Goal: Information Seeking & Learning: Check status

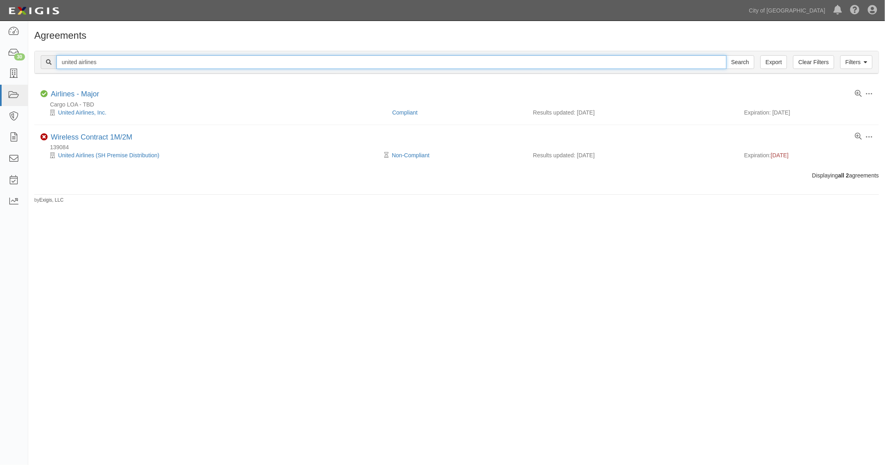
drag, startPoint x: 68, startPoint y: 61, endPoint x: 132, endPoint y: 68, distance: 64.9
click at [132, 68] on input "united airlines" at bounding box center [391, 62] width 670 height 14
type input "Allegint"
click at [726, 55] on input "Search" at bounding box center [740, 62] width 28 height 14
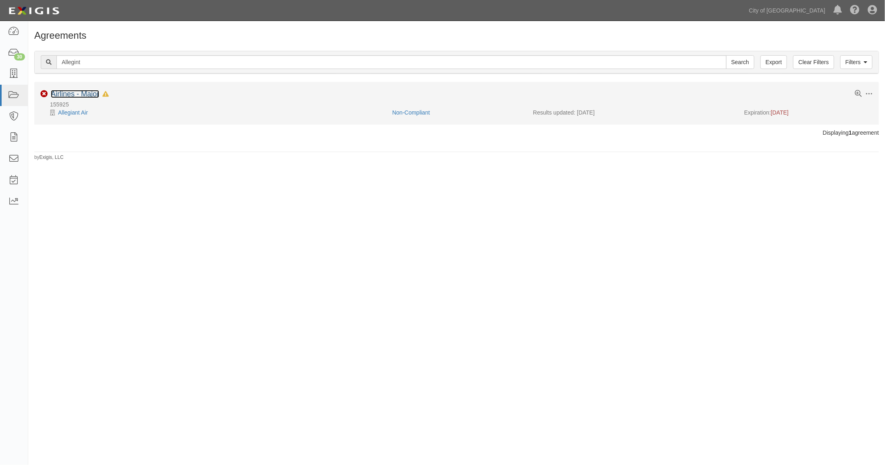
click at [89, 95] on link "Airlines - Major" at bounding box center [75, 94] width 48 height 8
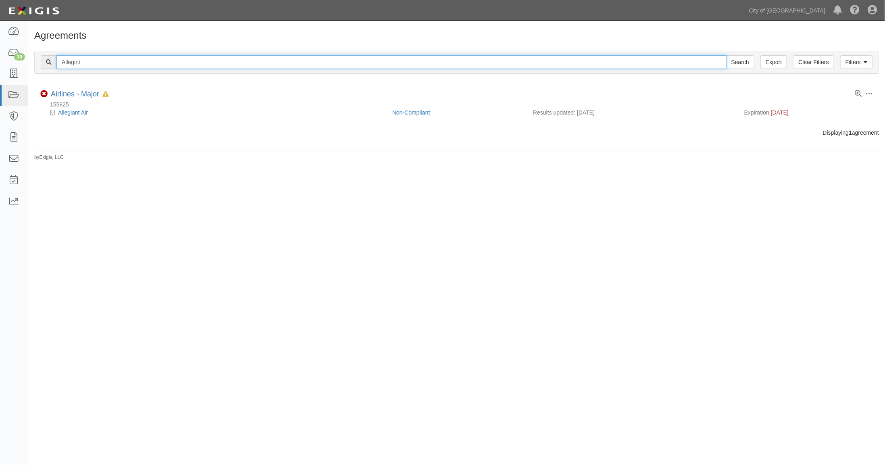
click at [72, 63] on input "Allegint" at bounding box center [391, 62] width 670 height 14
click at [73, 61] on input "Allegint" at bounding box center [391, 62] width 670 height 14
type input "advanced"
click at [726, 55] on input "Search" at bounding box center [740, 62] width 28 height 14
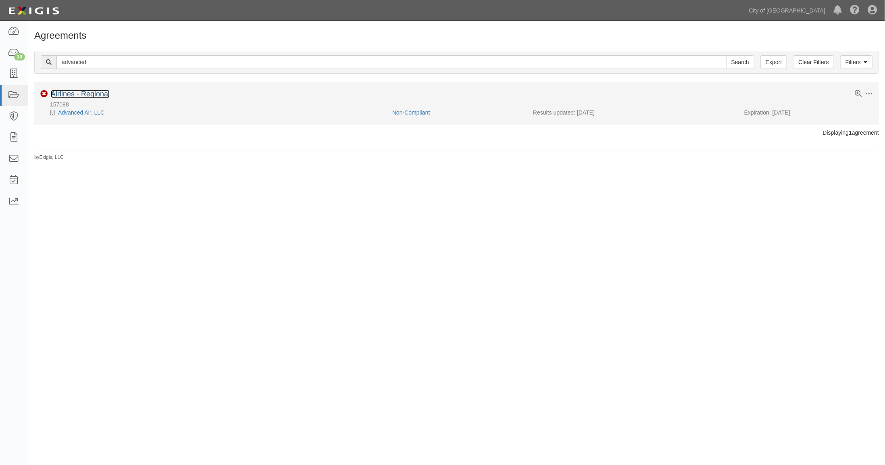
click at [94, 95] on link "Airlines - Regional" at bounding box center [80, 94] width 59 height 8
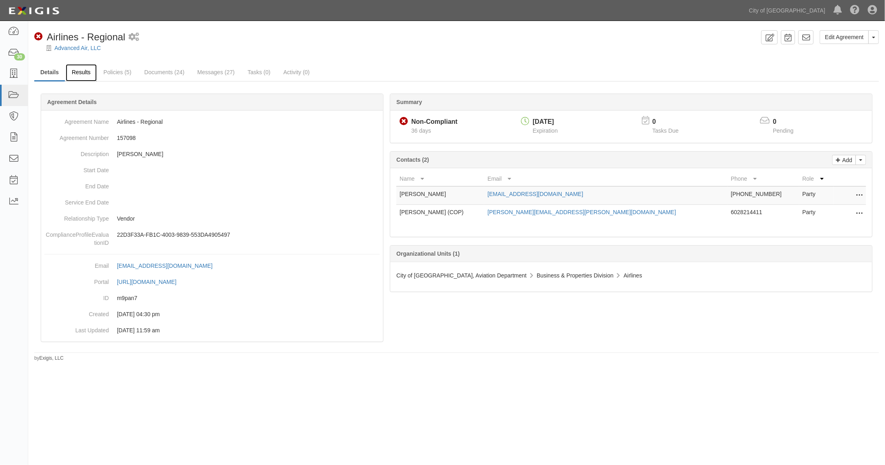
click at [86, 72] on link "Results" at bounding box center [81, 72] width 31 height 17
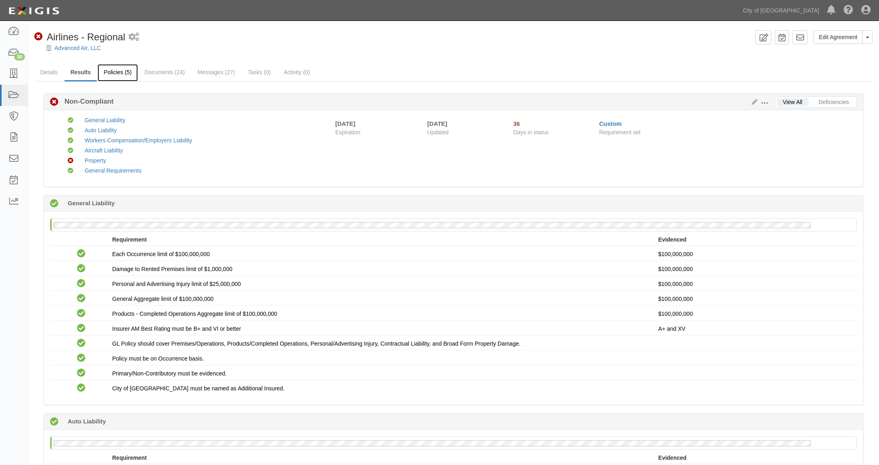
click at [118, 71] on link "Policies (5)" at bounding box center [118, 72] width 40 height 17
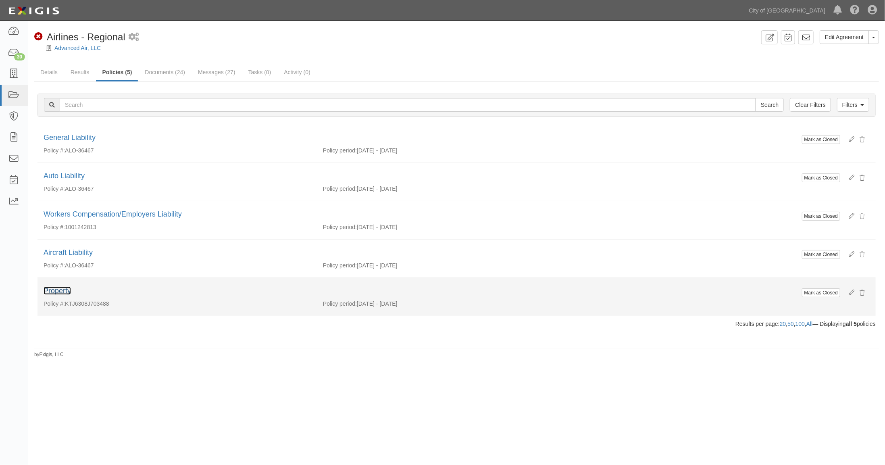
click at [63, 290] on link "Property" at bounding box center [57, 291] width 27 height 8
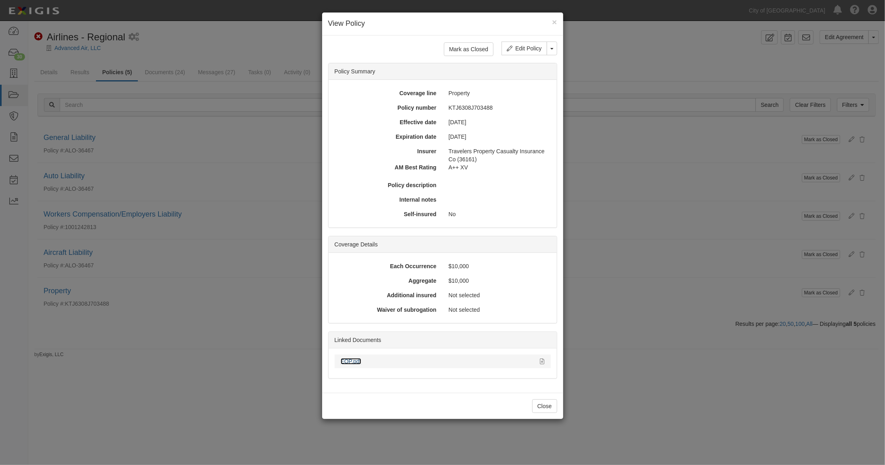
click at [350, 358] on link "EOP.pdf" at bounding box center [351, 361] width 21 height 6
click at [554, 21] on button "×" at bounding box center [554, 22] width 5 height 8
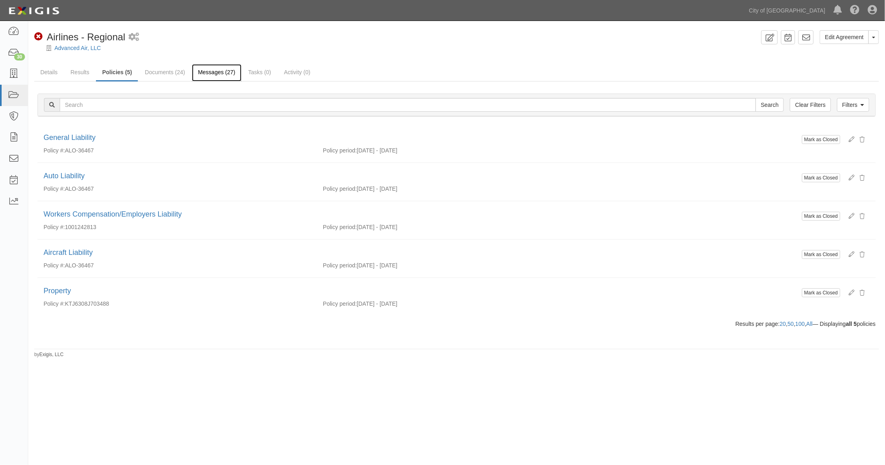
click at [218, 72] on link "Messages (27)" at bounding box center [217, 72] width 50 height 17
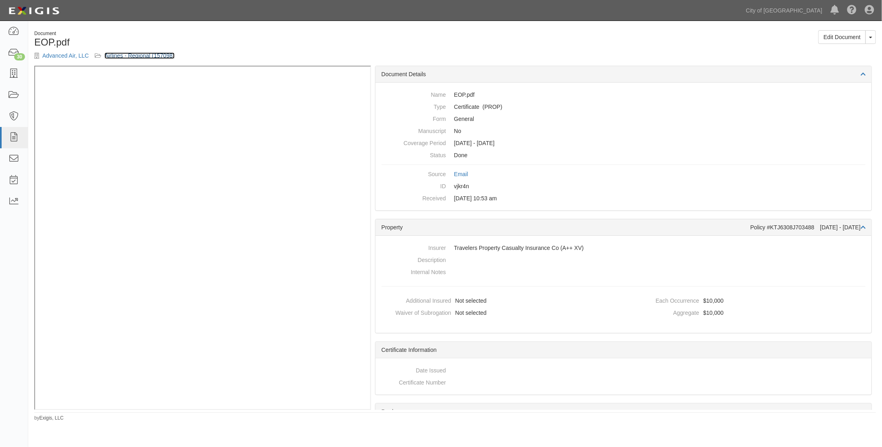
click at [118, 54] on link "Airlines - Regional (157098)" at bounding box center [139, 55] width 70 height 6
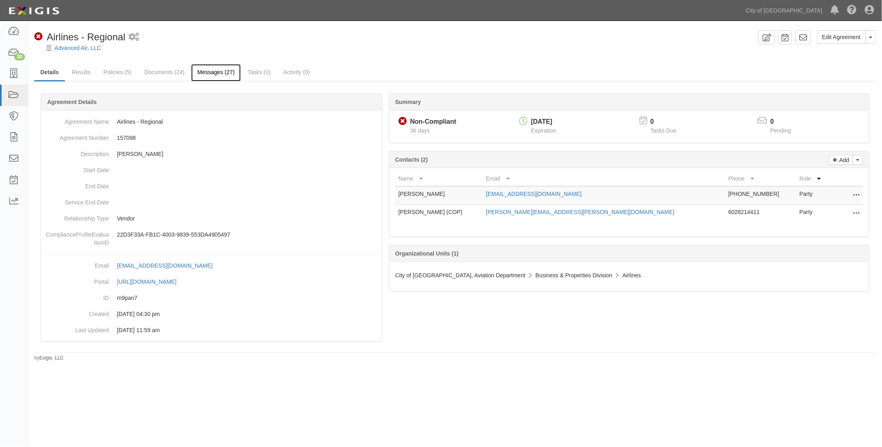
click at [210, 70] on link "Messages (27)" at bounding box center [216, 72] width 50 height 17
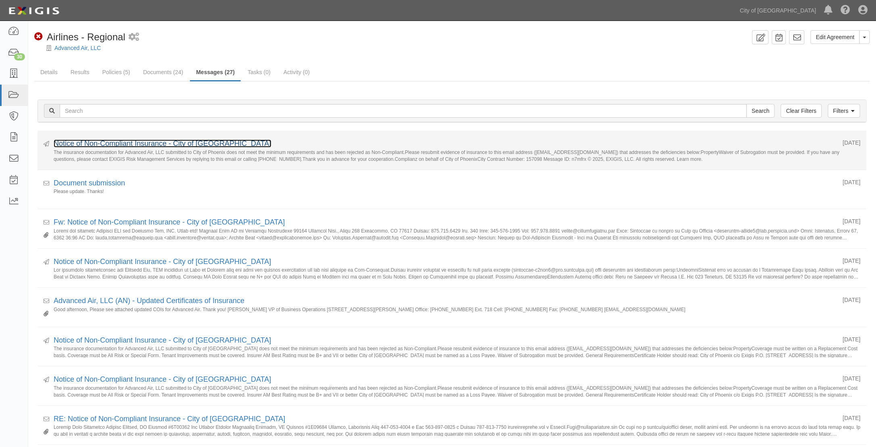
click at [179, 143] on link "Notice of Non-Compliant Insurance - City of [GEOGRAPHIC_DATA]" at bounding box center [163, 144] width 218 height 8
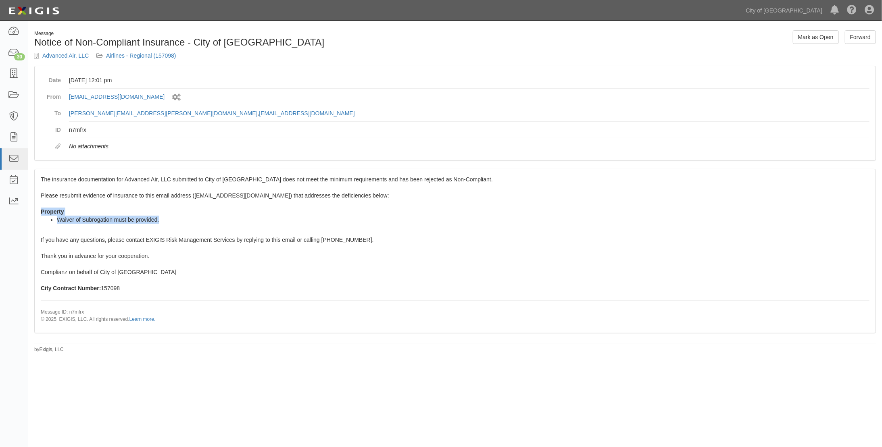
drag, startPoint x: 162, startPoint y: 217, endPoint x: 40, endPoint y: 210, distance: 122.4
click at [40, 210] on div "The insurance documentation for Advanced Air, LLC submitted to City of Phoenix …" at bounding box center [455, 250] width 841 height 163
copy span "Property Waiver of Subrogation must be provided."
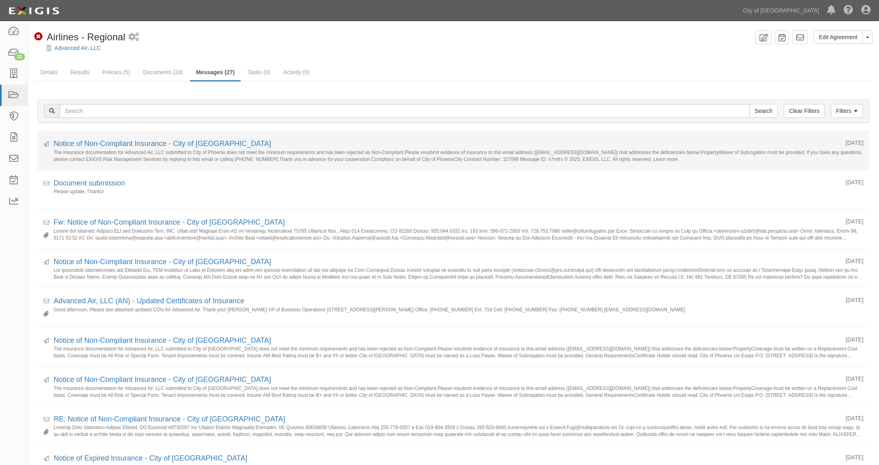
click at [135, 150] on small "The insurance documentation for Advanced Air, LLC submitted to City of Phoenix …" at bounding box center [459, 155] width 810 height 13
copy small "Advanced"
